Goal: Information Seeking & Learning: Find specific fact

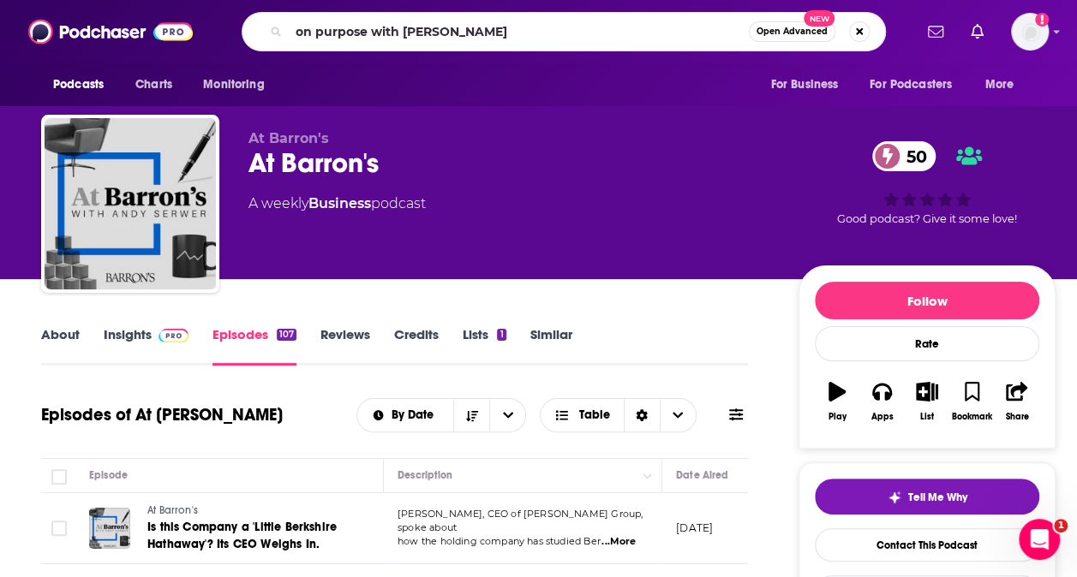
type input "on purpose with [PERSON_NAME]"
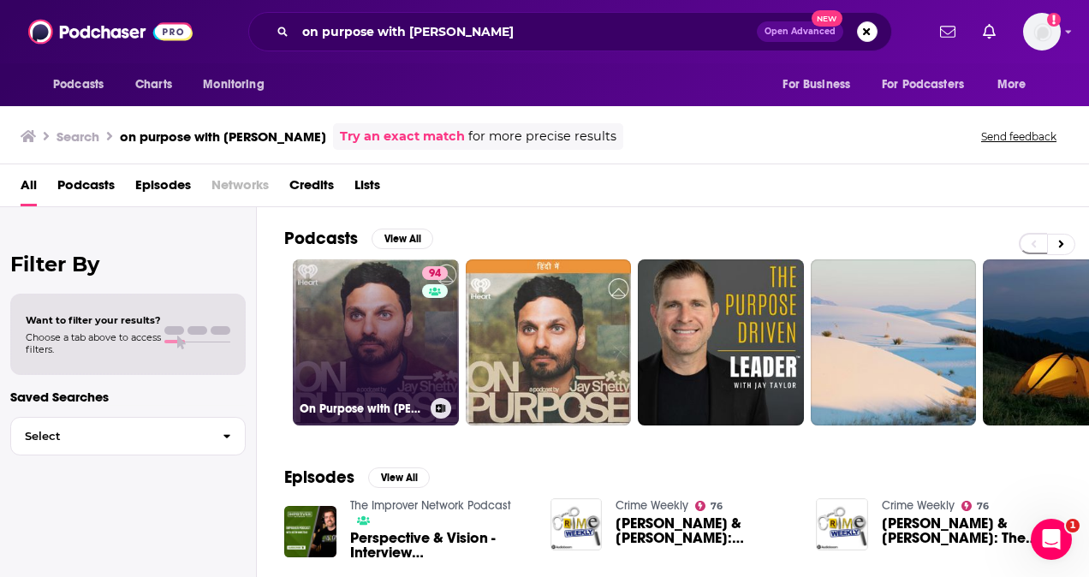
click at [353, 324] on link "94 On Purpose with [PERSON_NAME]" at bounding box center [376, 343] width 166 height 166
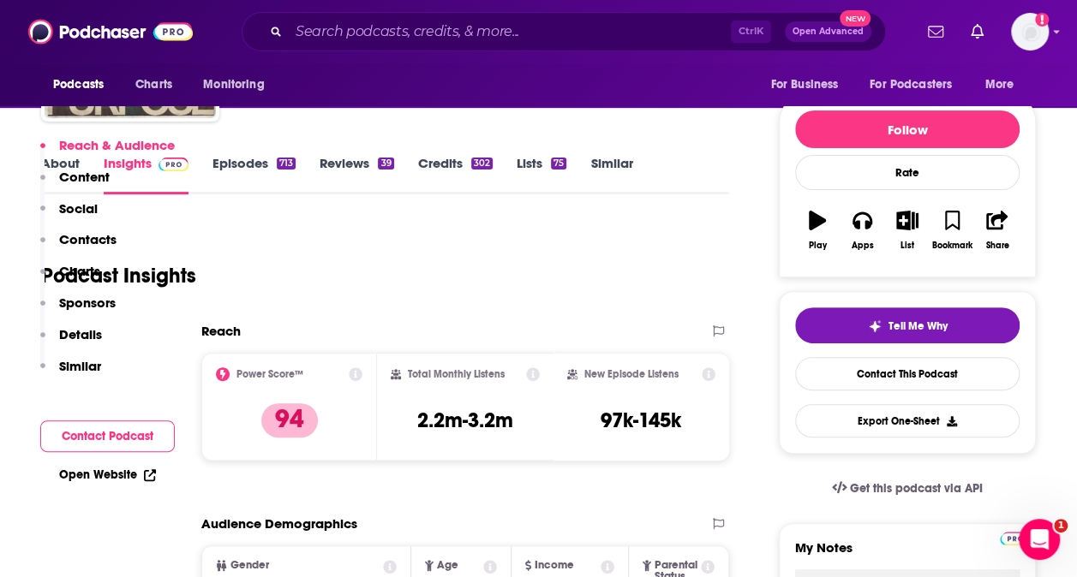
scroll to position [514, 0]
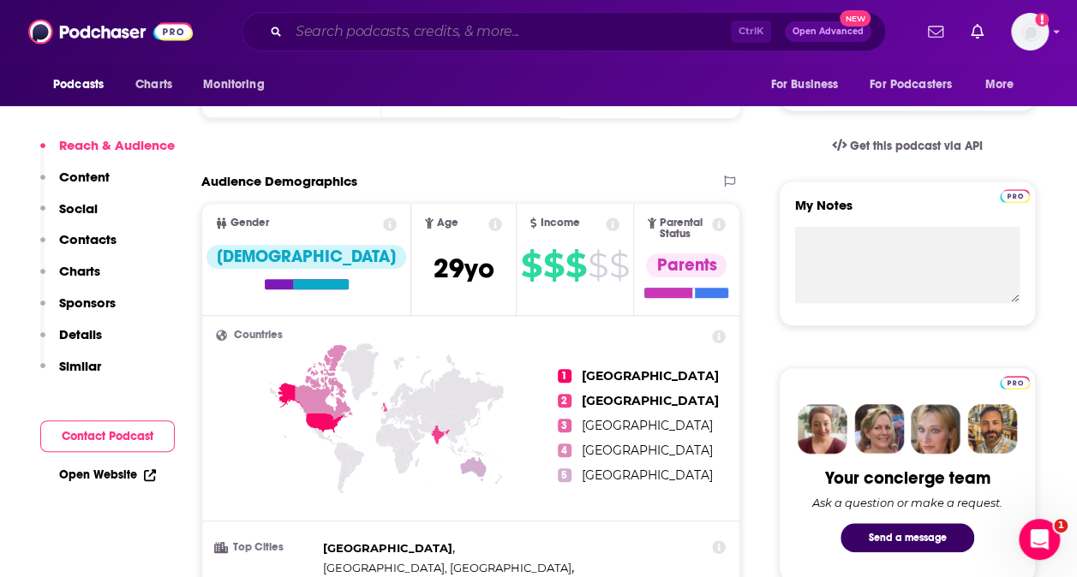
click at [447, 34] on input "Search podcasts, credits, & more..." at bounding box center [510, 31] width 442 height 27
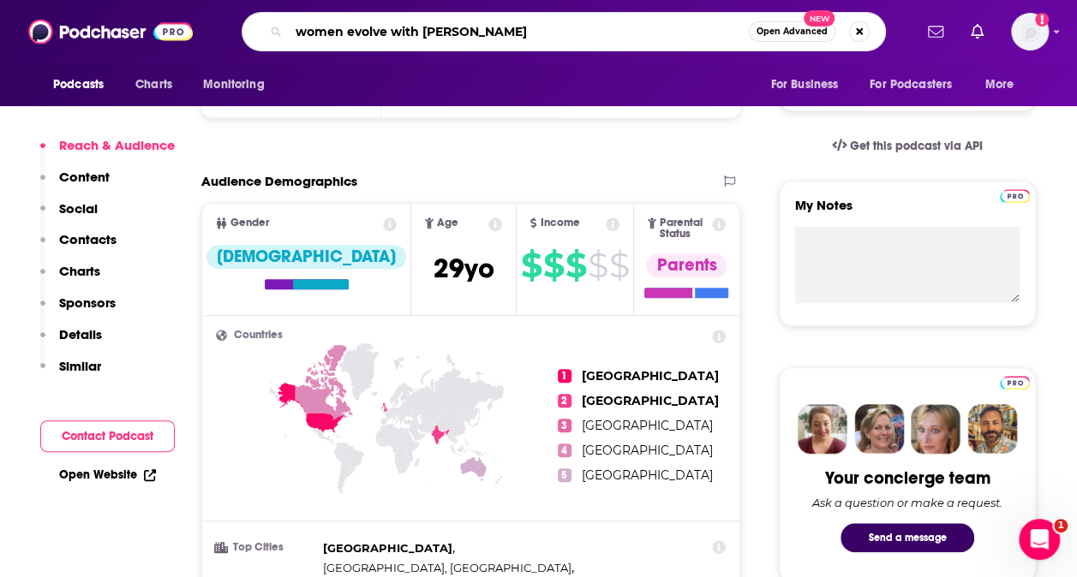
type input "women evolve with [PERSON_NAME]"
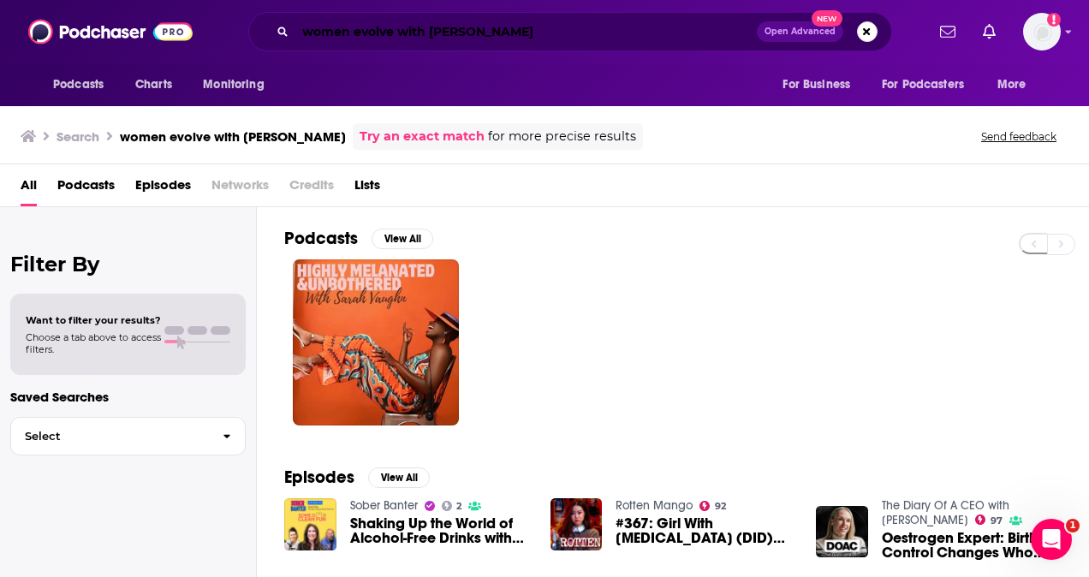
click at [615, 23] on input "women evolve with [PERSON_NAME]" at bounding box center [526, 31] width 462 height 27
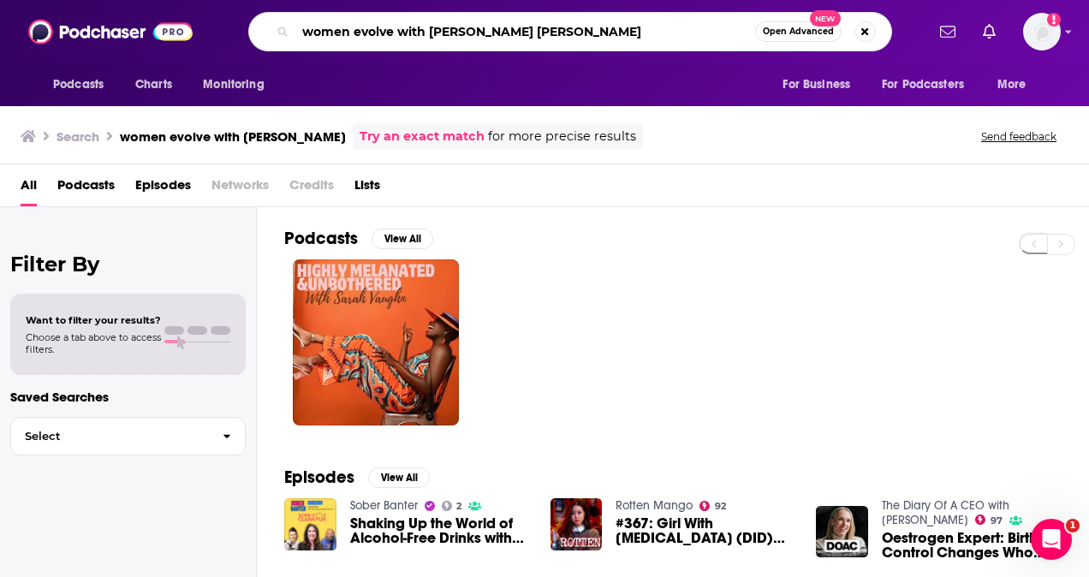
type input "women evolve with [PERSON_NAME] [PERSON_NAME]"
